Goal: Information Seeking & Learning: Learn about a topic

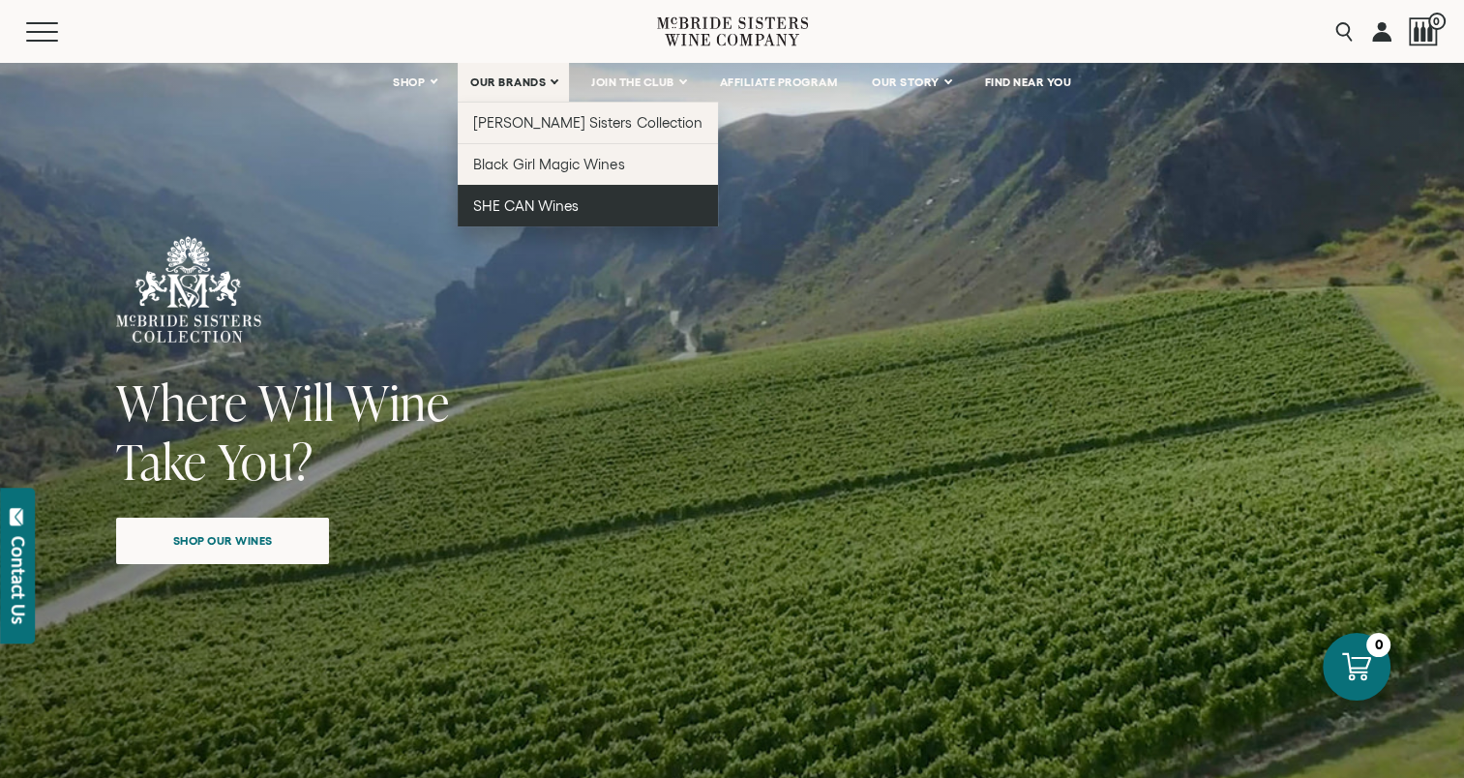
click at [525, 211] on span "SHE CAN Wines" at bounding box center [525, 205] width 105 height 16
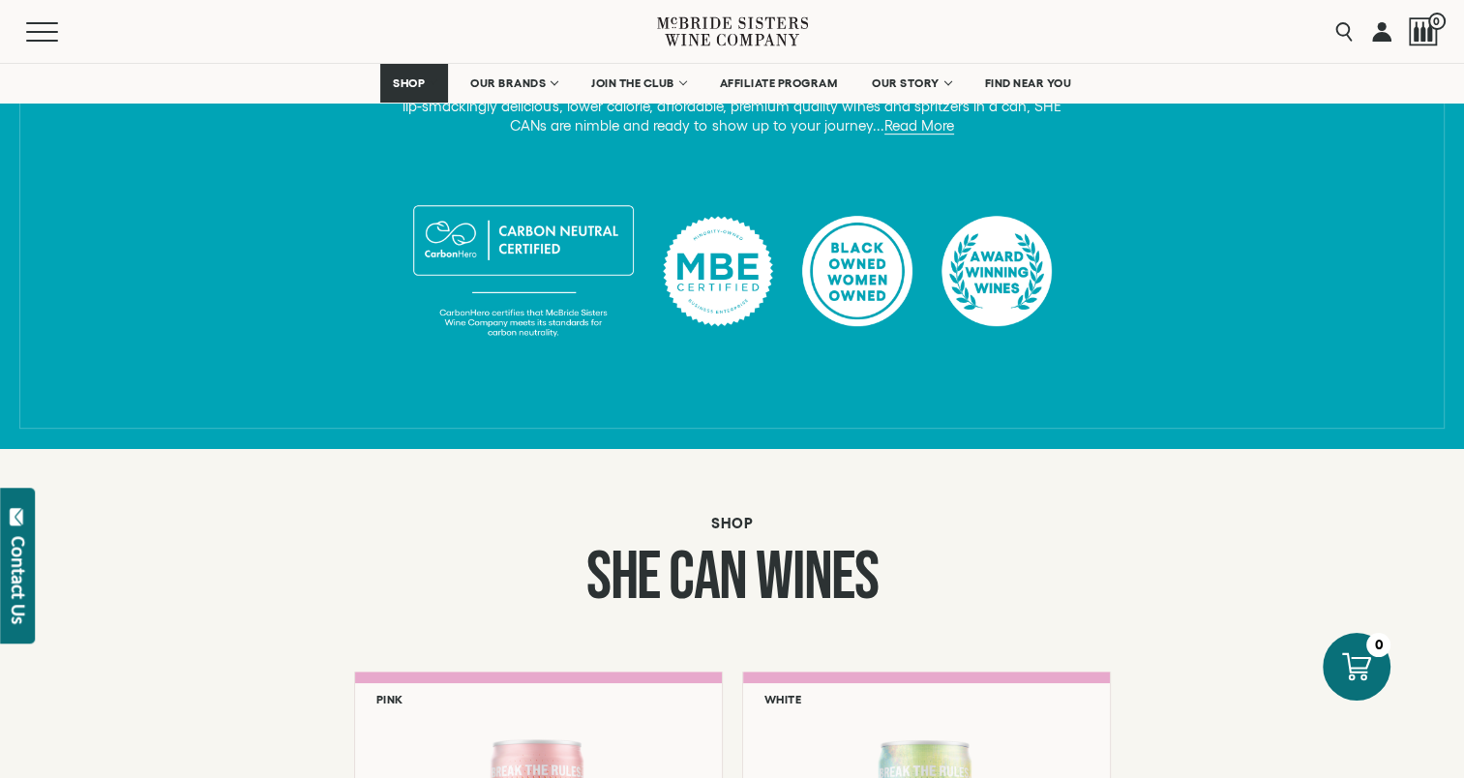
scroll to position [774, 0]
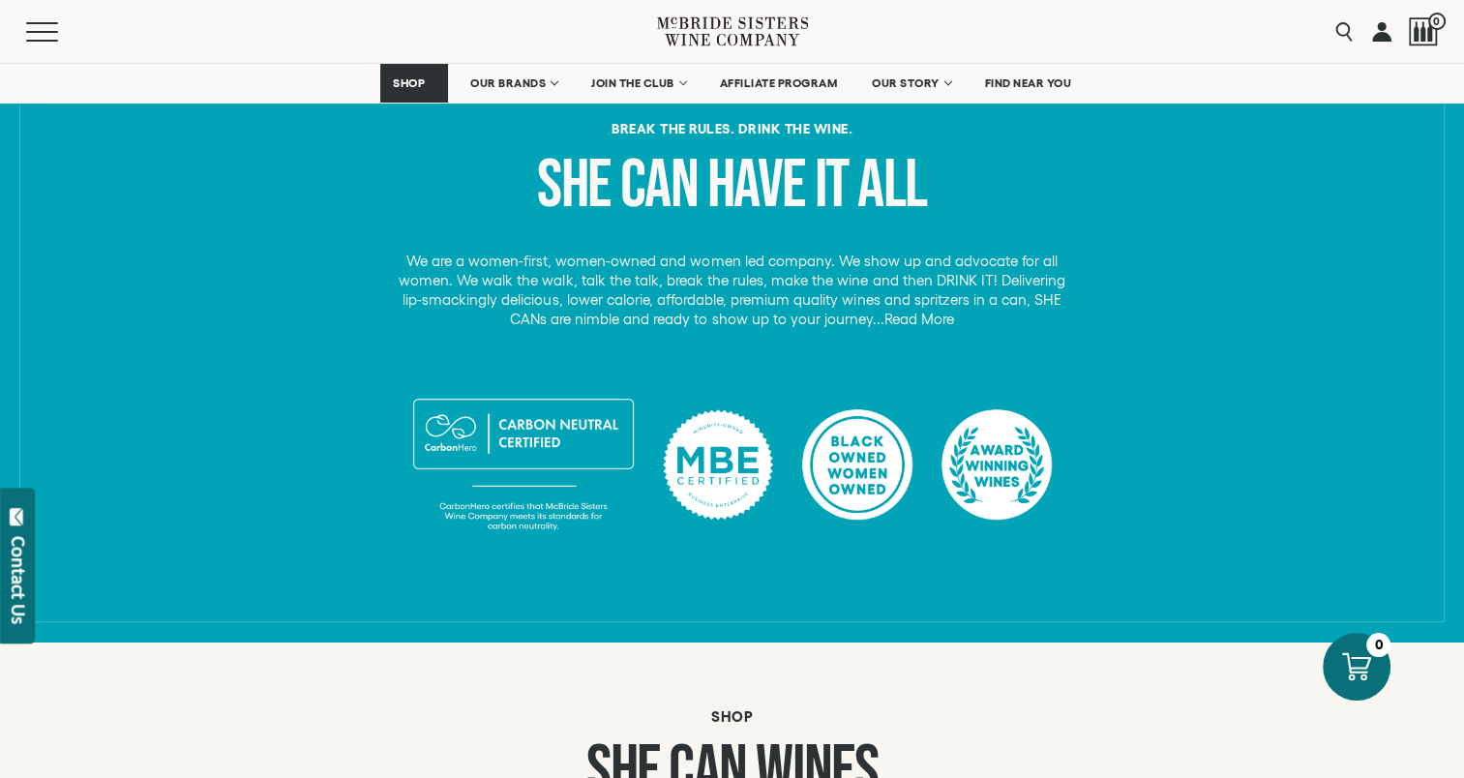
click at [889, 320] on link "Read More" at bounding box center [919, 319] width 70 height 17
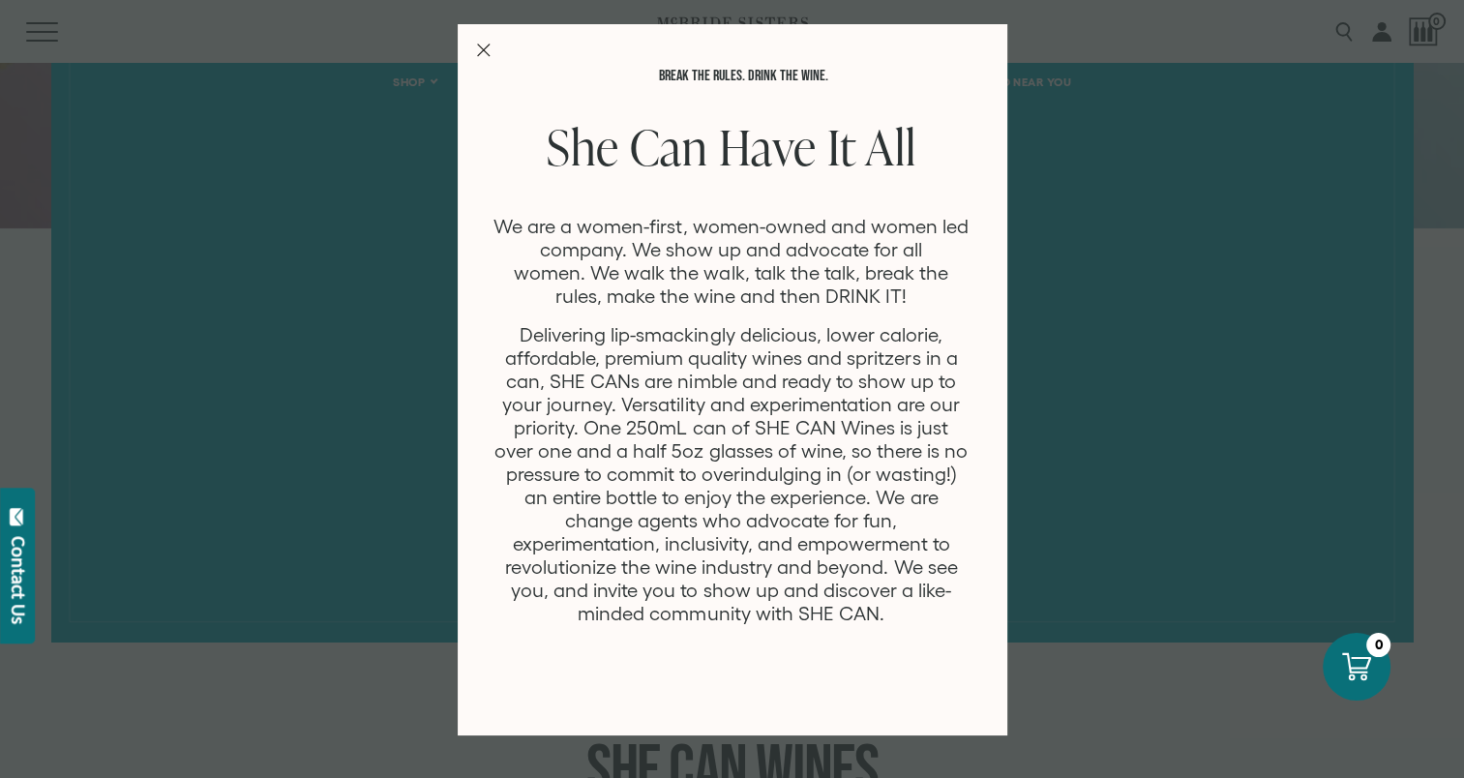
scroll to position [0, 0]
click at [481, 50] on line "Close Modal" at bounding box center [483, 51] width 12 height 12
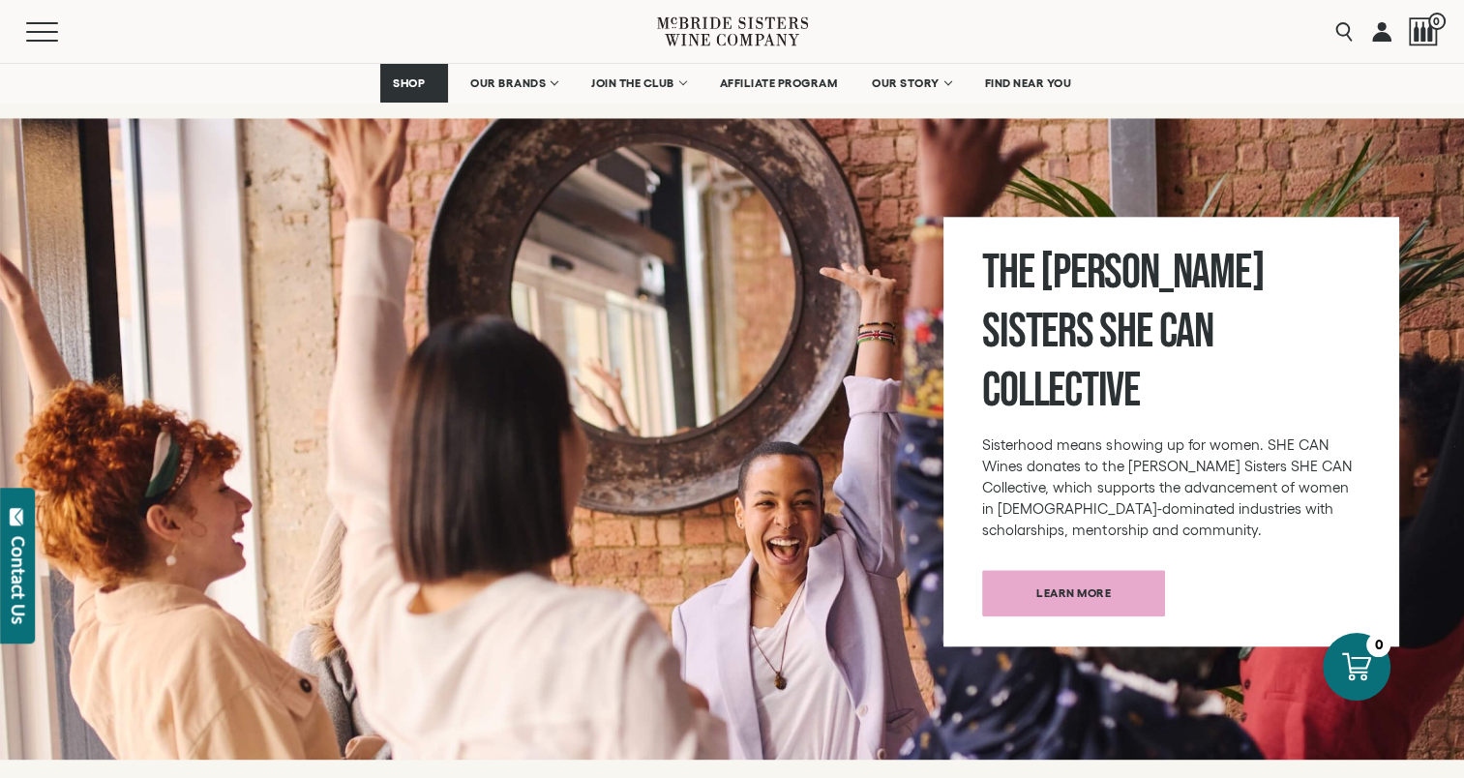
scroll to position [2129, 0]
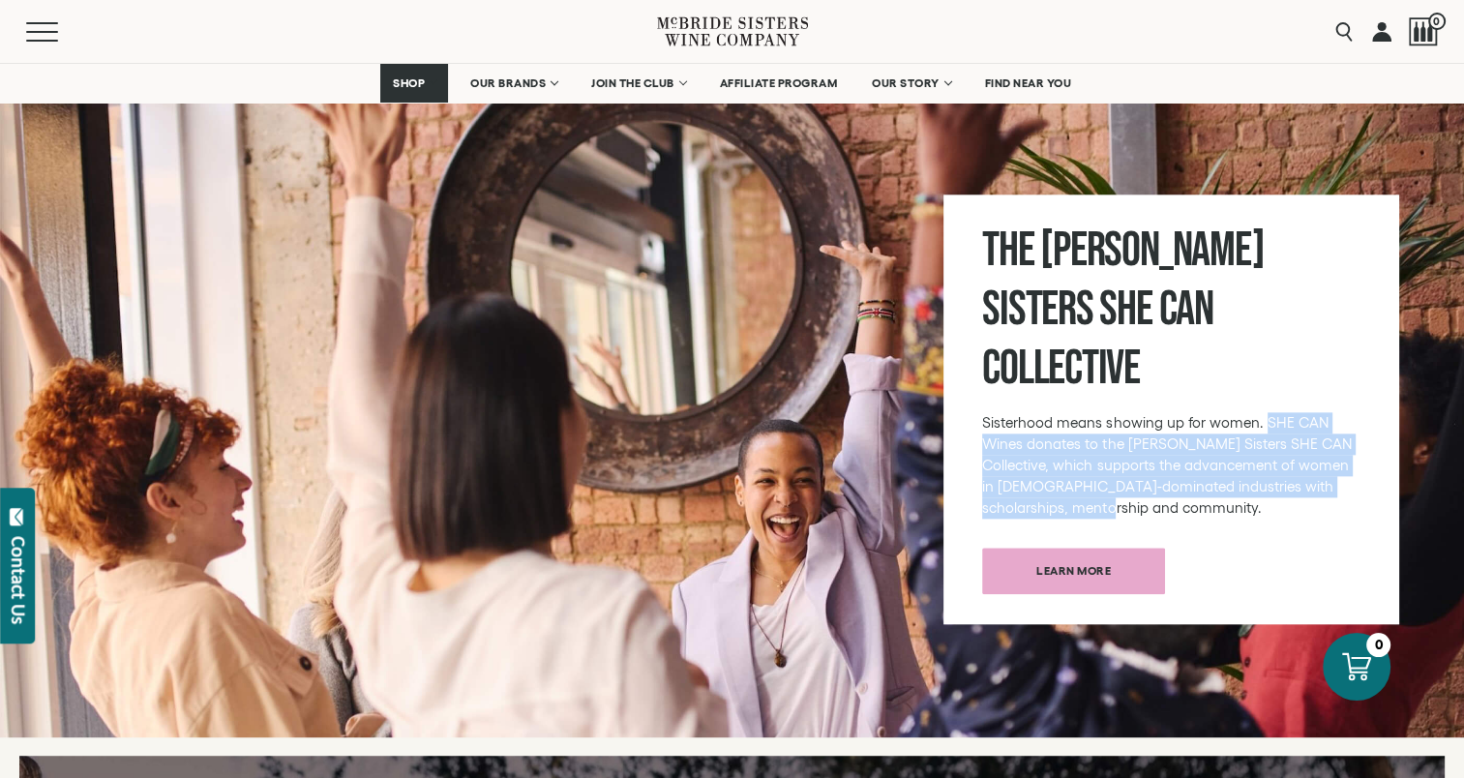
drag, startPoint x: 1177, startPoint y: 447, endPoint x: 1261, endPoint y: 360, distance: 121.1
click at [1261, 412] on p "Sisterhood means showing up for women. SHE CAN Wines donates to the McBride Sis…" at bounding box center [1170, 465] width 377 height 106
copy p "SHE CAN Wines donates to the McBride Sisters SHE CAN Collective, which supports…"
